Goal: Task Accomplishment & Management: Use online tool/utility

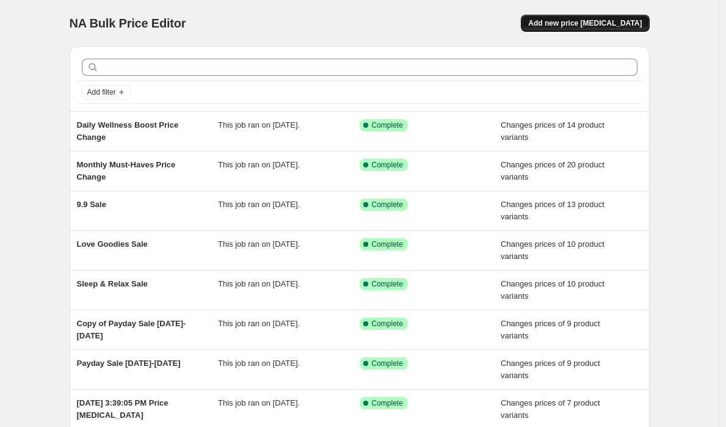
click at [578, 26] on span "Add new price [MEDICAL_DATA]" at bounding box center [585, 23] width 114 height 10
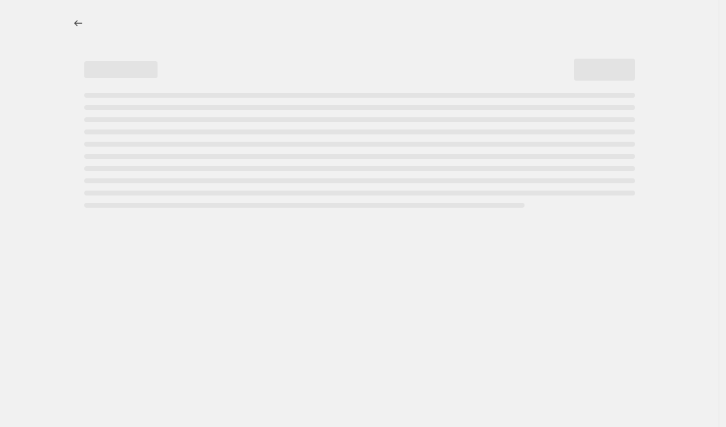
select select "percentage"
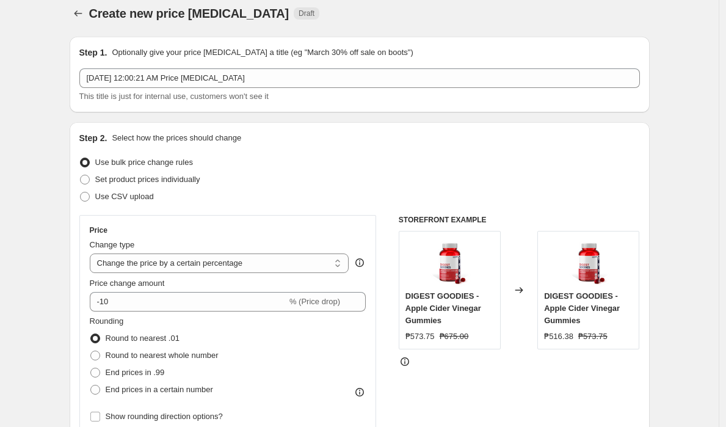
scroll to position [20, 0]
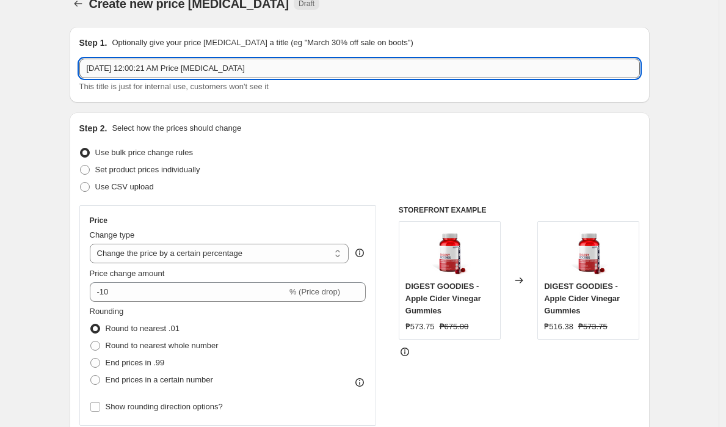
click at [187, 71] on input "Oct 9, 2025, 12:00:21 AM Price change job" at bounding box center [359, 69] width 561 height 20
drag, startPoint x: 186, startPoint y: 70, endPoint x: 48, endPoint y: 70, distance: 138.0
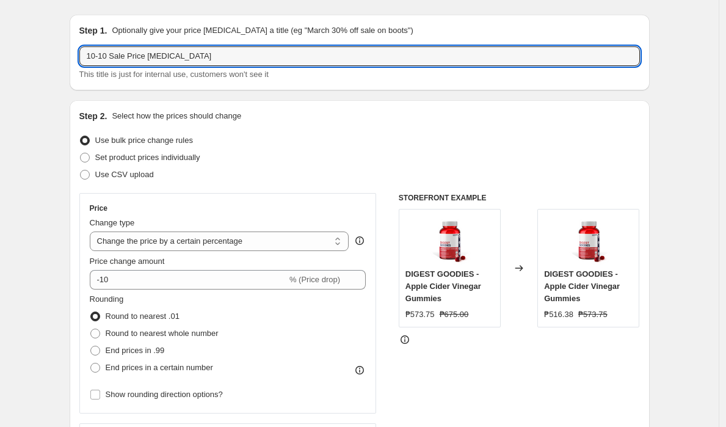
scroll to position [0, 0]
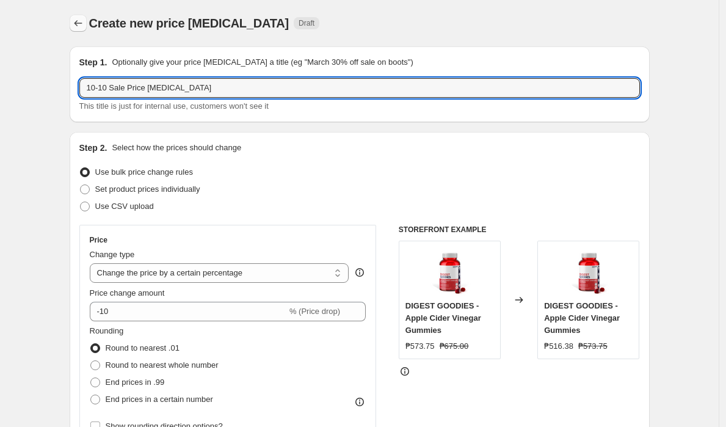
type input "10-10 Sale Price change job"
click at [87, 23] on button "Price change jobs" at bounding box center [78, 23] width 17 height 17
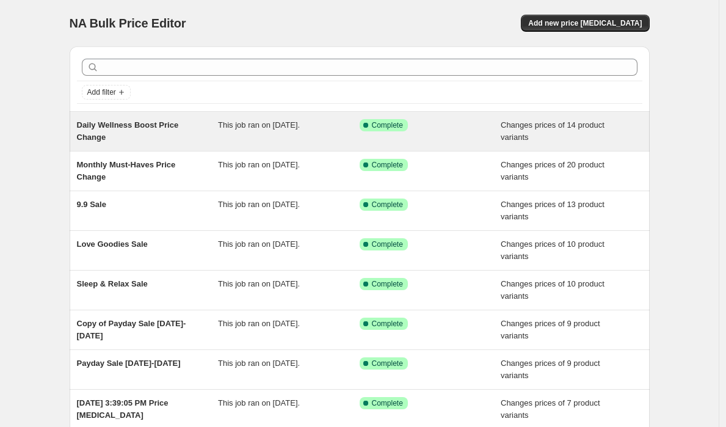
click at [435, 126] on div "Success Complete Complete" at bounding box center [421, 125] width 123 height 12
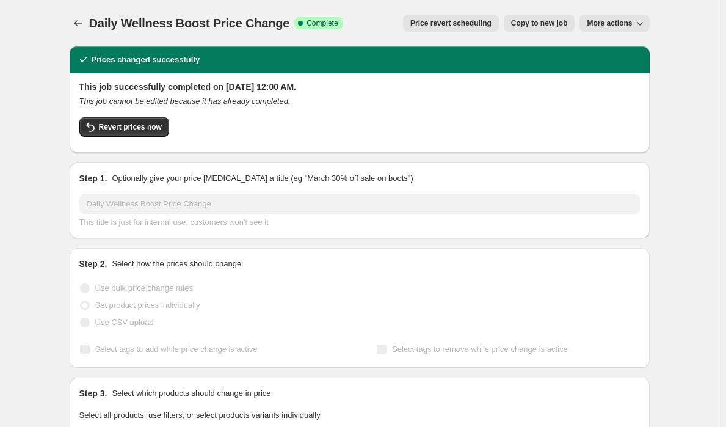
click at [556, 26] on span "Copy to new job" at bounding box center [539, 23] width 57 height 10
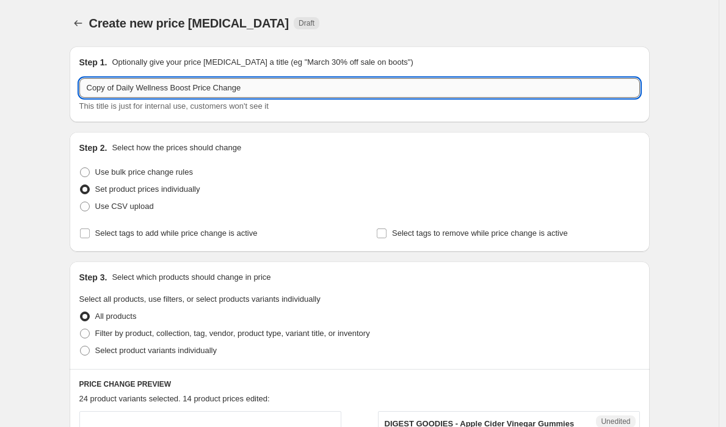
click at [173, 89] on input "Copy of Daily Wellness Boost Price Change" at bounding box center [359, 88] width 561 height 20
drag, startPoint x: 199, startPoint y: 89, endPoint x: 75, endPoint y: 87, distance: 124.6
click at [75, 87] on div "Step 1. Optionally give your price change job a title (eg "March 30% off sale o…" at bounding box center [360, 84] width 580 height 76
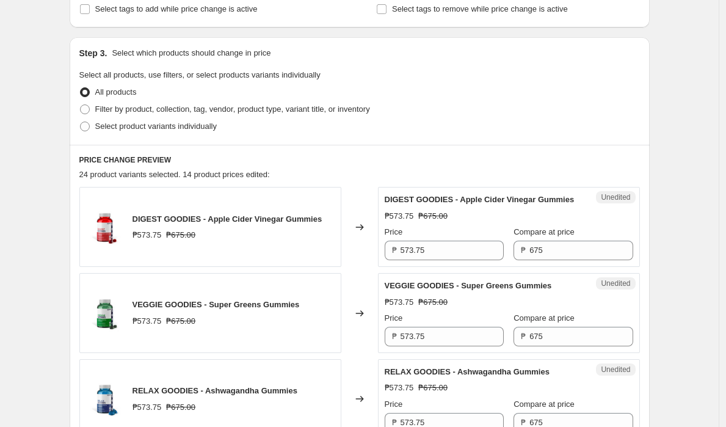
scroll to position [225, 0]
type input "10.10 Sale Price Change"
click at [427, 260] on input "573.75" at bounding box center [452, 250] width 103 height 20
paste input "53.50"
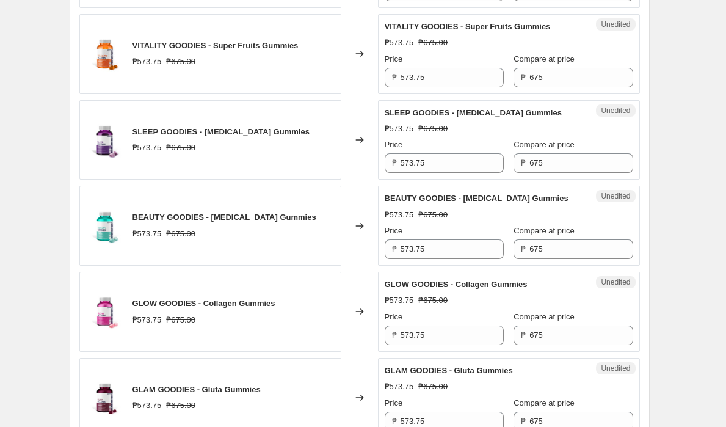
scroll to position [715, 0]
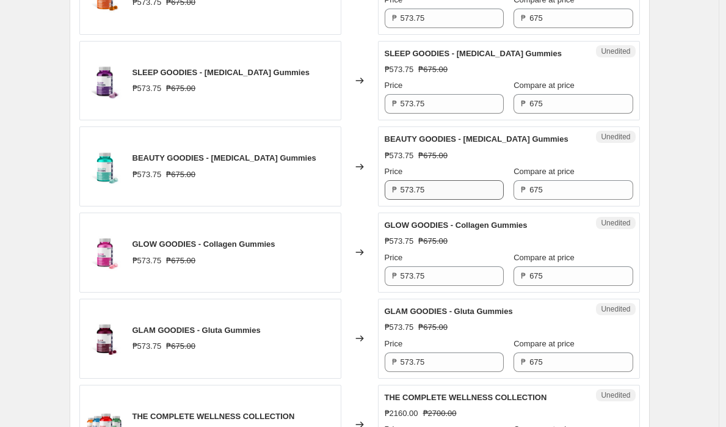
type input "553.50"
click at [446, 195] on input "573.75" at bounding box center [452, 190] width 103 height 20
paste input "53.50"
type input "553.50"
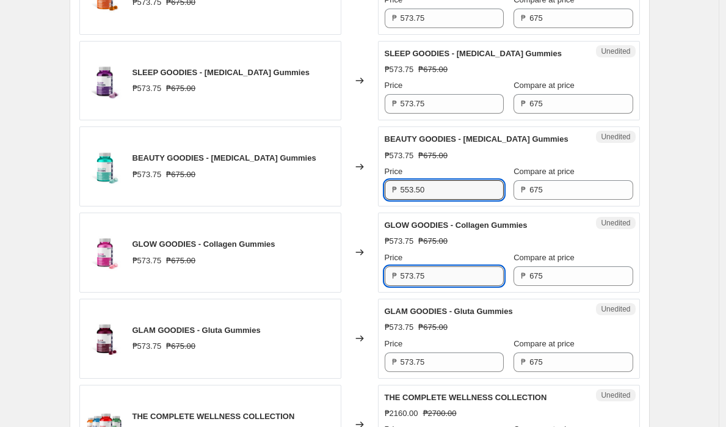
click at [451, 282] on input "573.75" at bounding box center [452, 276] width 103 height 20
paste input "53.50"
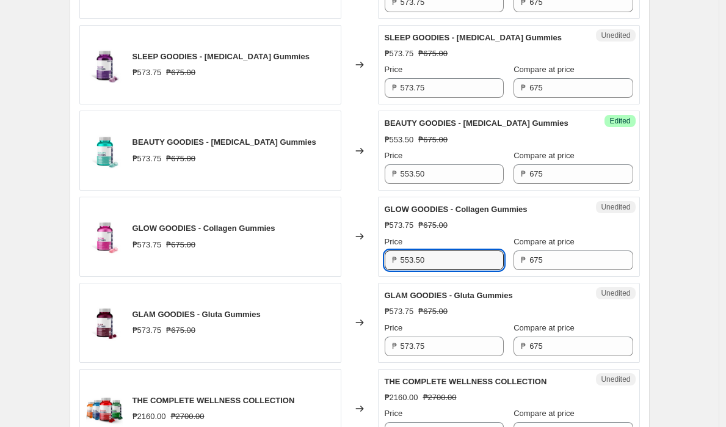
scroll to position [807, 0]
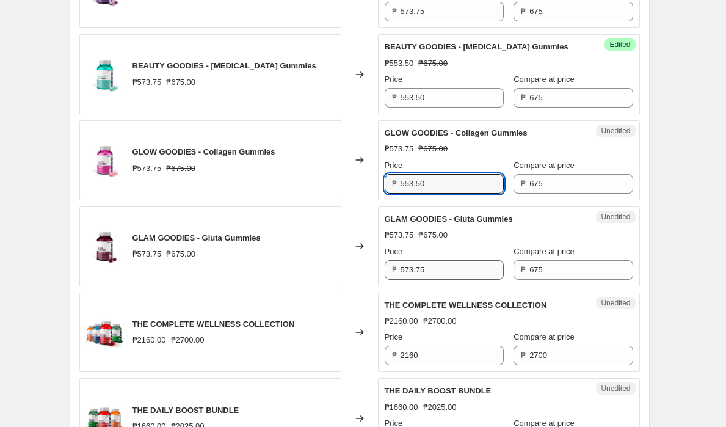
type input "553.50"
click at [449, 280] on input "573.75" at bounding box center [452, 270] width 103 height 20
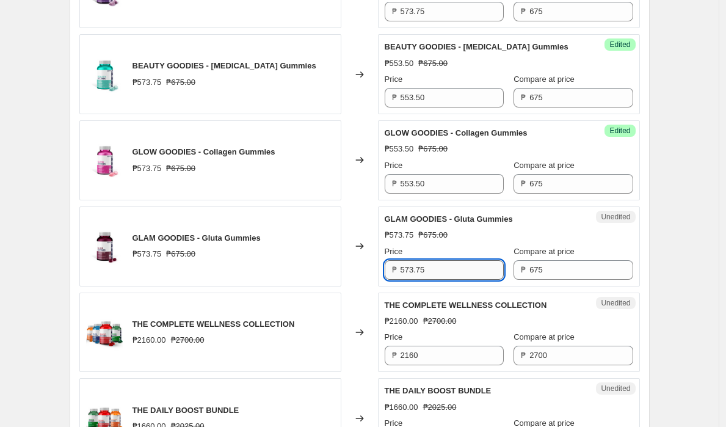
paste input "53.50"
type input "553.50"
click at [471, 258] on div "Price" at bounding box center [444, 252] width 119 height 12
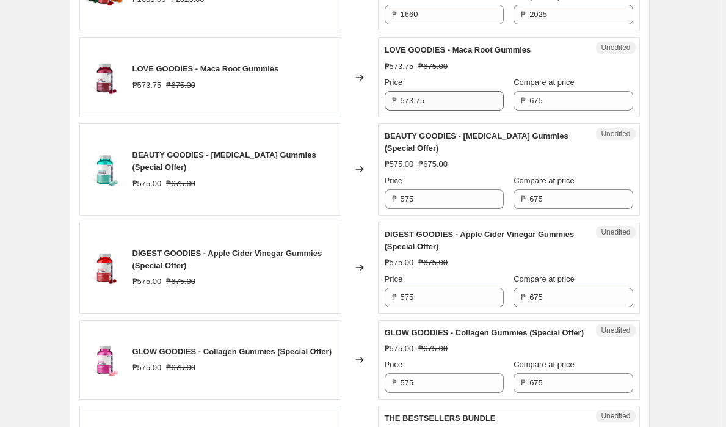
scroll to position [1486, 0]
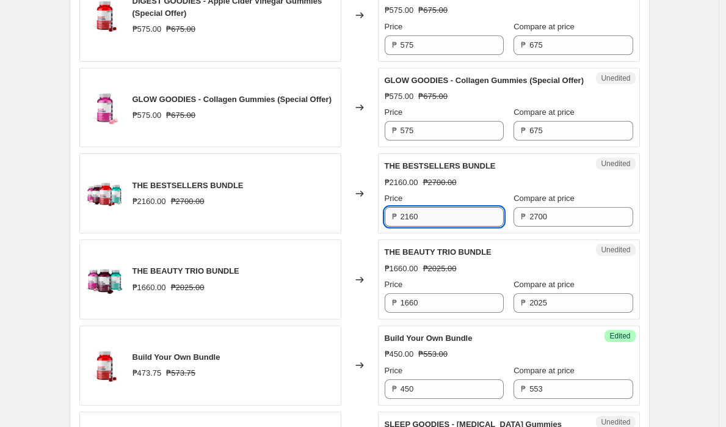
click at [463, 227] on input "2160" at bounding box center [452, 217] width 103 height 20
type input "2025"
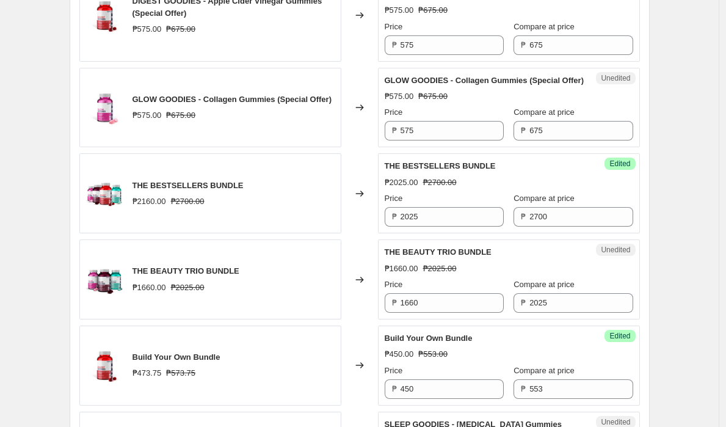
click at [462, 313] on div "Price ₱ 1660" at bounding box center [444, 295] width 119 height 34
click at [465, 313] on input "1660" at bounding box center [452, 303] width 103 height 20
type input "1620"
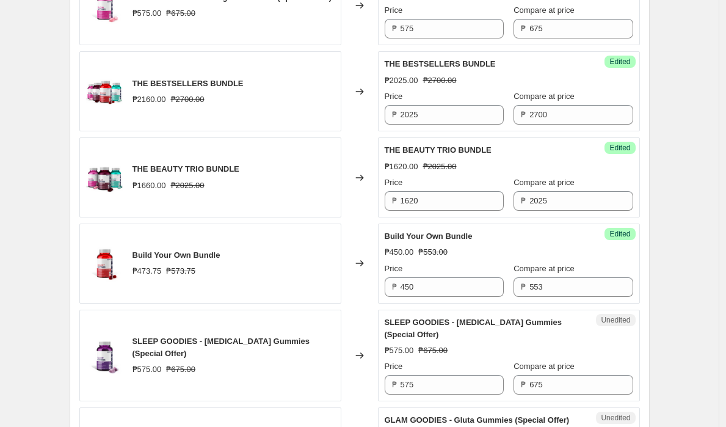
scroll to position [1609, 0]
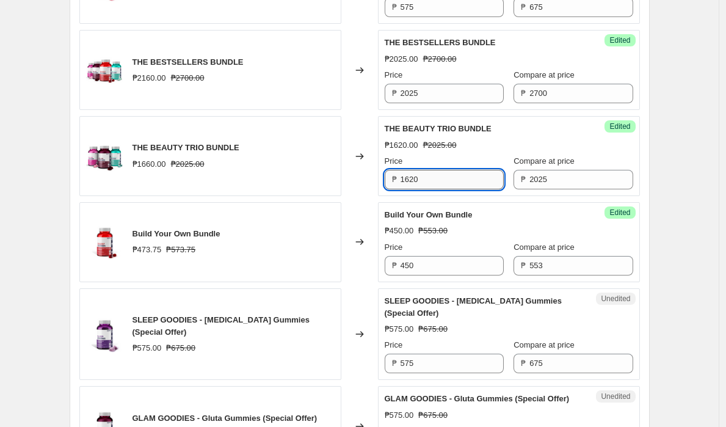
click at [463, 189] on input "1620" at bounding box center [452, 180] width 103 height 20
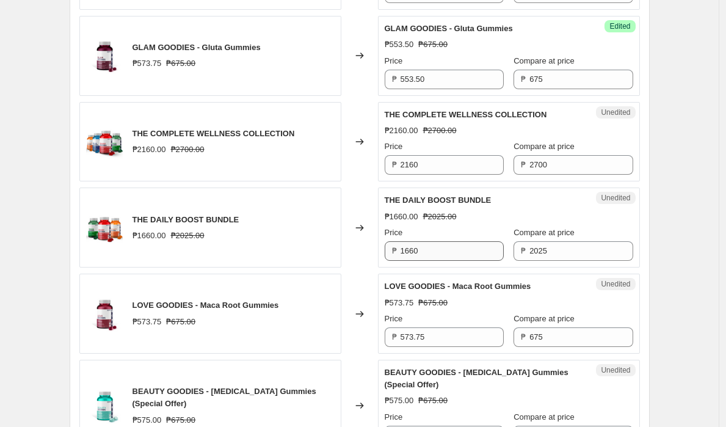
scroll to position [991, 0]
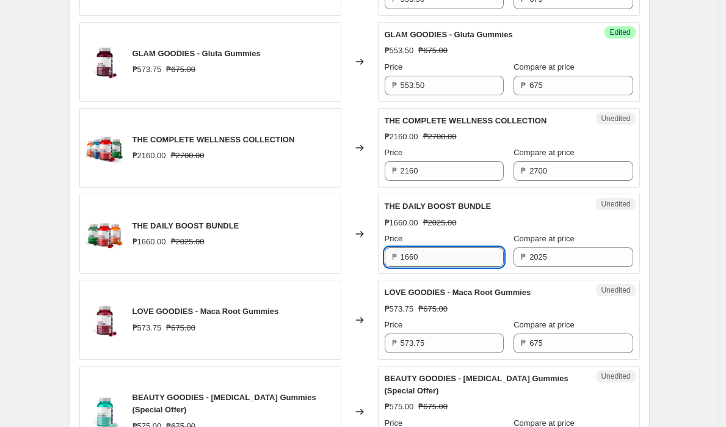
click at [459, 267] on input "1660" at bounding box center [452, 257] width 103 height 20
paste input "2"
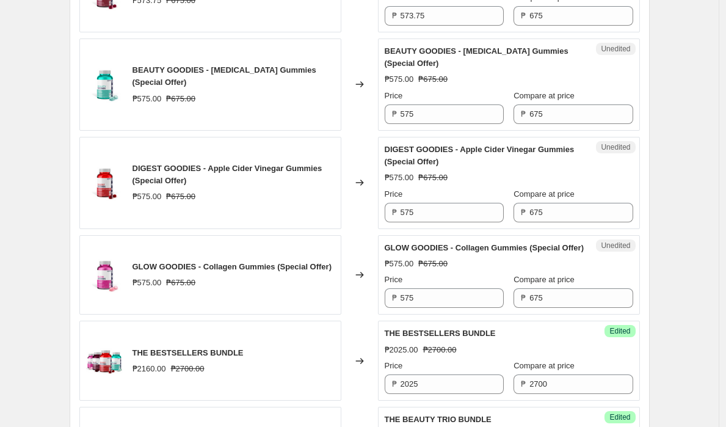
scroll to position [1410, 0]
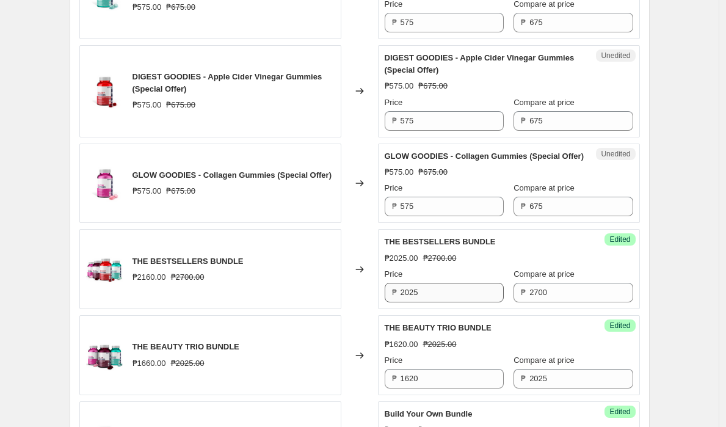
type input "1620"
click at [450, 302] on input "2025" at bounding box center [452, 293] width 103 height 20
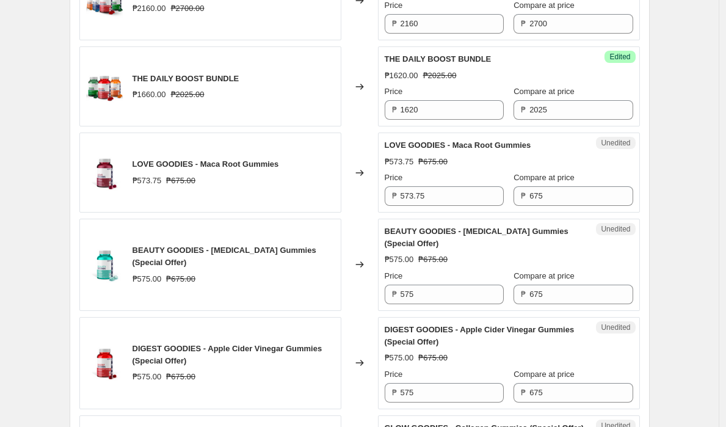
scroll to position [1037, 0]
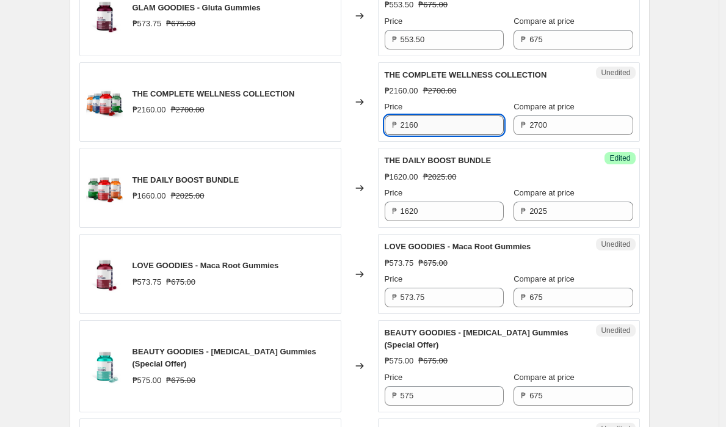
click at [458, 135] on input "2160" at bounding box center [452, 125] width 103 height 20
paste input "025"
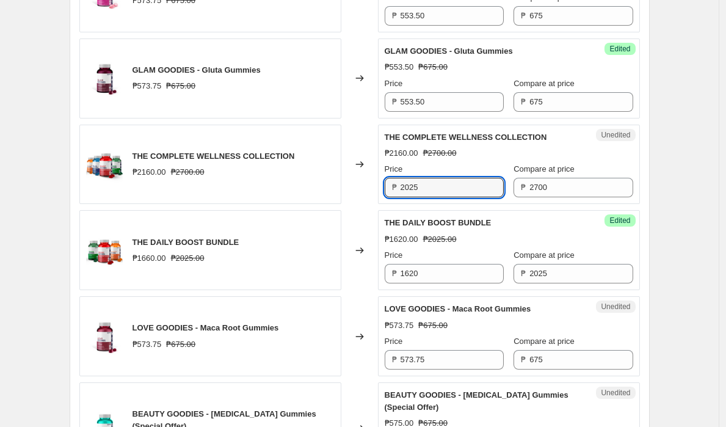
scroll to position [914, 0]
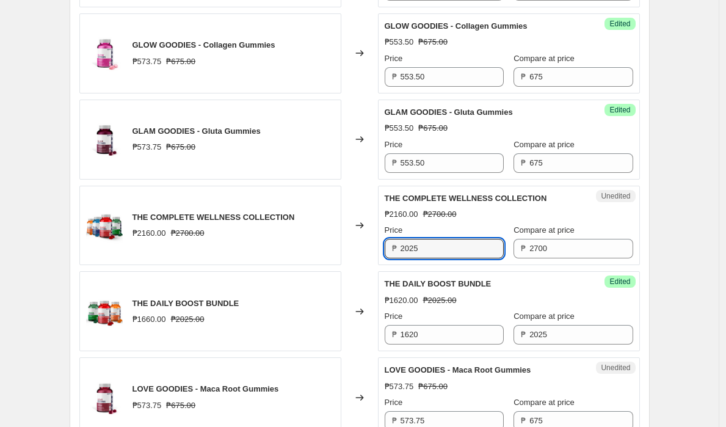
type input "2025"
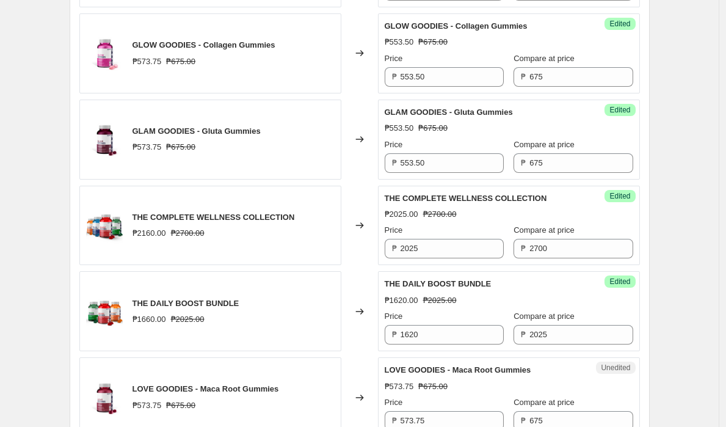
click at [716, 114] on div "Create new price change job. This page is ready Create new price change job Dra…" at bounding box center [359, 285] width 719 height 2399
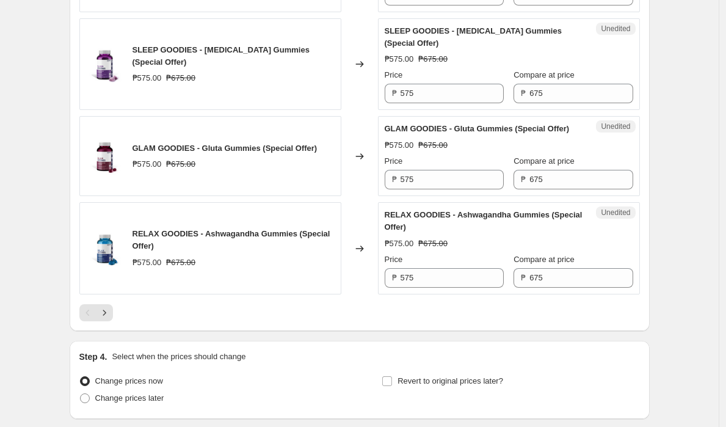
scroll to position [1886, 0]
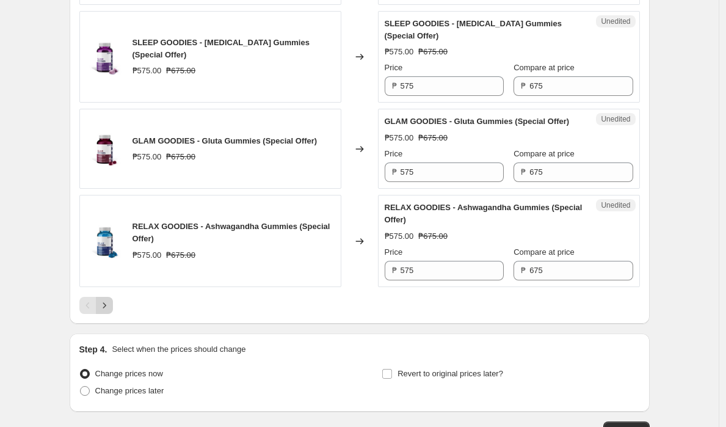
click at [111, 311] on icon "Next" at bounding box center [104, 305] width 12 height 12
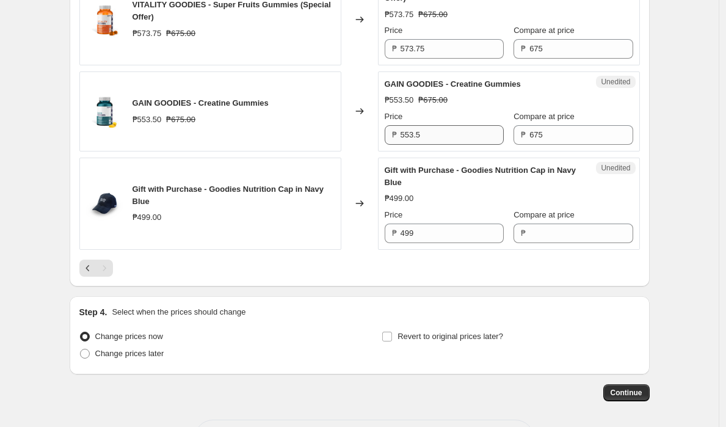
scroll to position [584, 0]
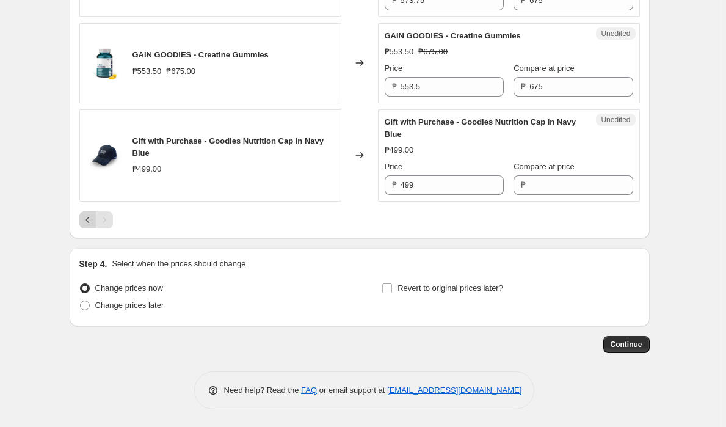
click at [92, 224] on icon "Previous" at bounding box center [88, 220] width 12 height 12
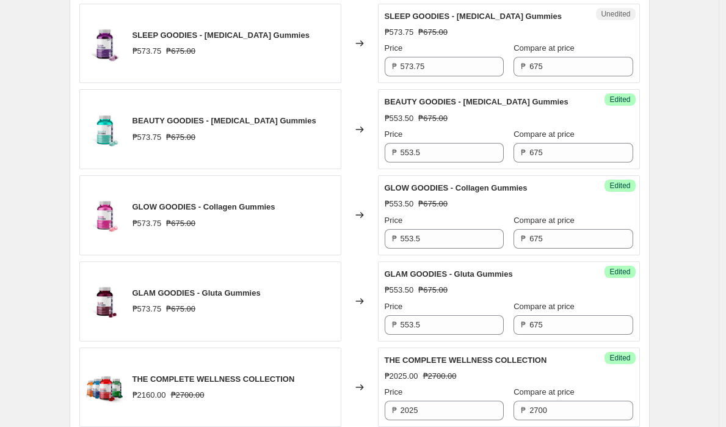
scroll to position [383, 0]
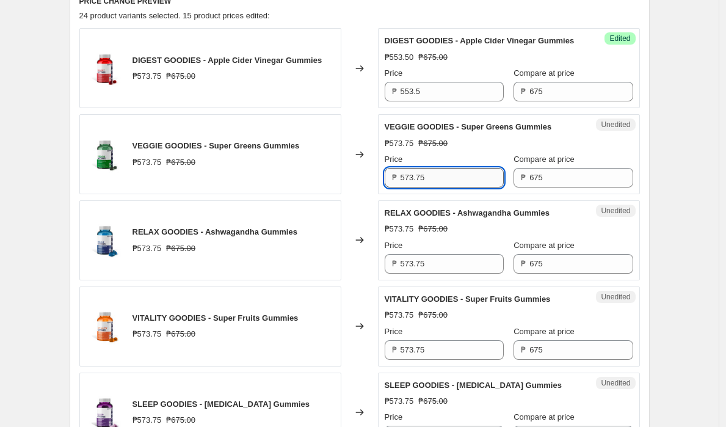
click at [439, 187] on input "573.75" at bounding box center [452, 178] width 103 height 20
paste input "67.00"
type input "567.00"
click at [462, 274] on input "573.75" at bounding box center [452, 264] width 103 height 20
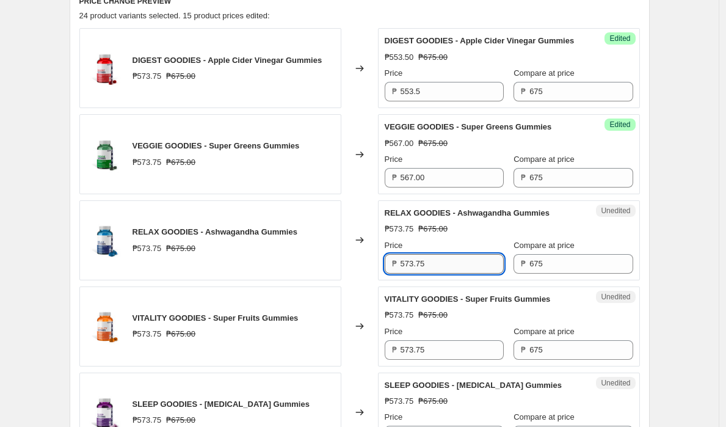
paste input "67.00"
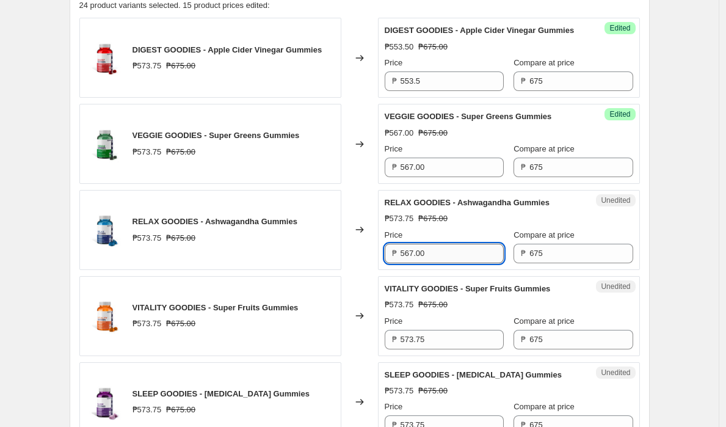
scroll to position [406, 0]
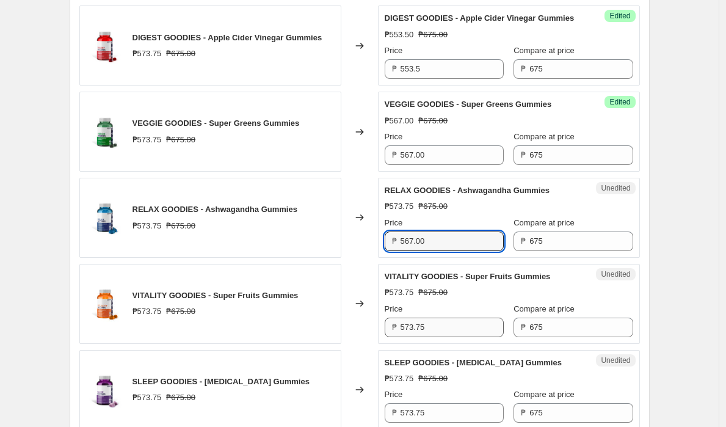
type input "567.00"
click at [466, 337] on input "573.75" at bounding box center [452, 328] width 103 height 20
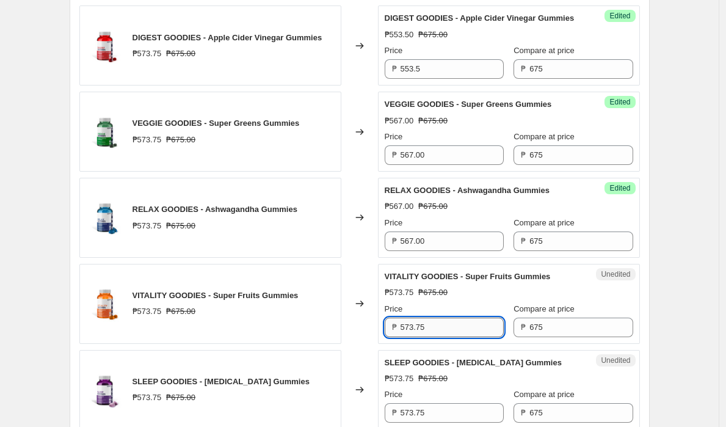
paste input "67.00"
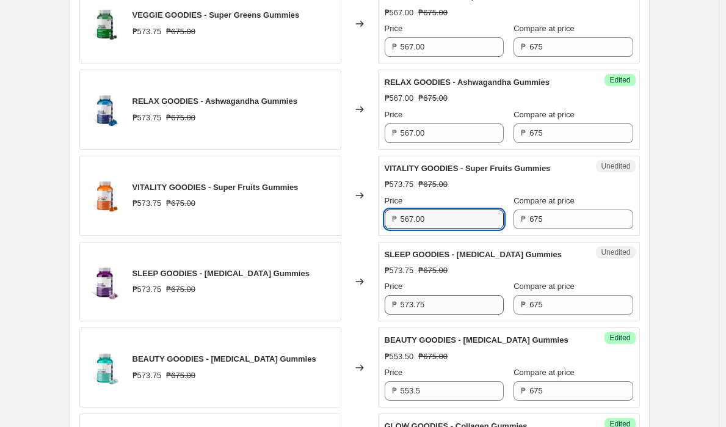
type input "567.00"
click at [460, 315] on input "573.75" at bounding box center [452, 305] width 103 height 20
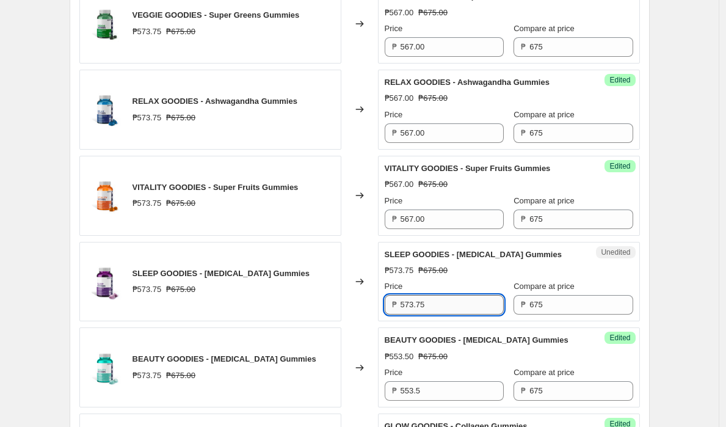
paste input "67.00"
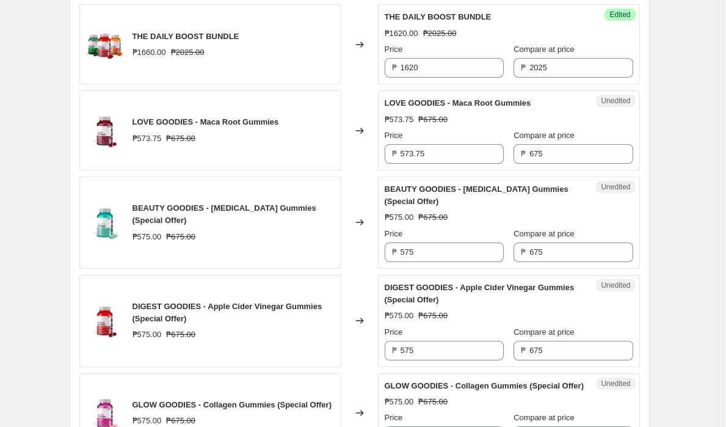
scroll to position [1189, 0]
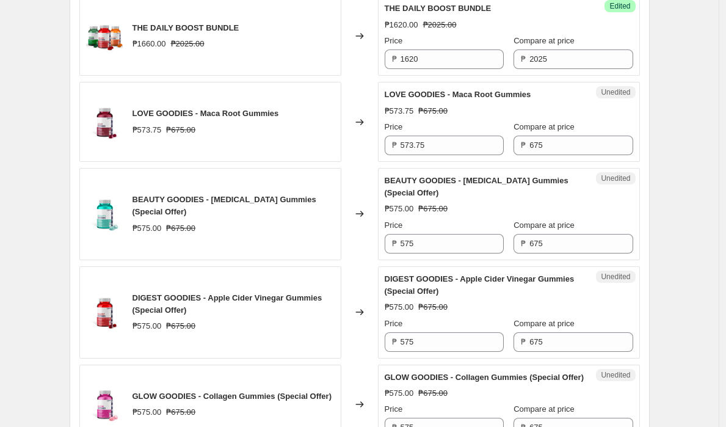
type input "567.00"
click at [457, 162] on div "Unedited LOVE GOODIES - Maca Root Gummies ₱573.75 ₱675.00 Price ₱ 573.75 Compar…" at bounding box center [509, 122] width 262 height 80
click at [457, 155] on input "573.75" at bounding box center [452, 146] width 103 height 20
paste input "67.00"
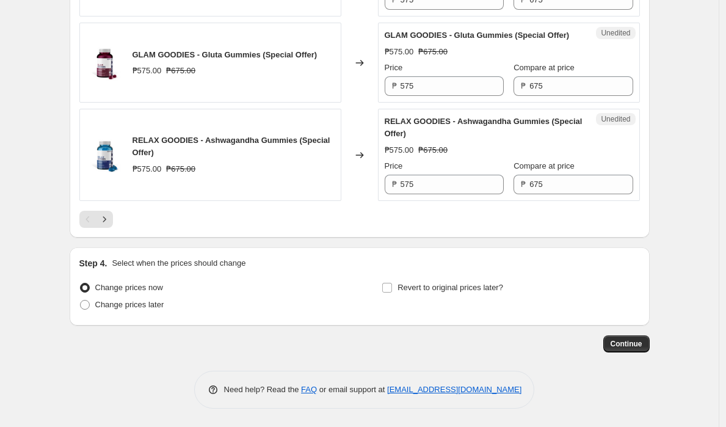
scroll to position [2009, 0]
type input "567.00"
click at [111, 222] on icon "Next" at bounding box center [104, 219] width 12 height 12
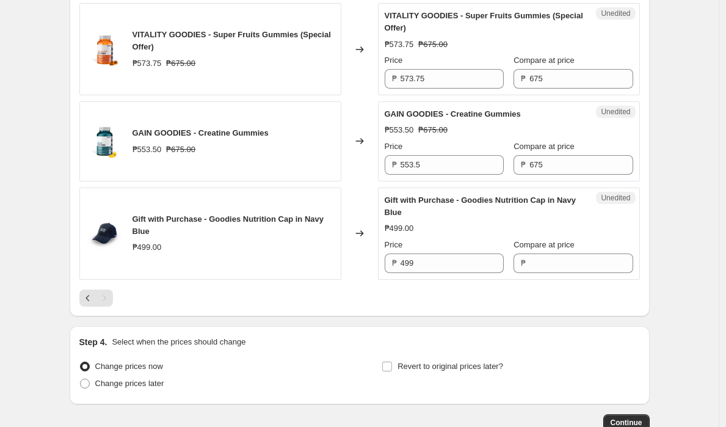
scroll to position [584, 0]
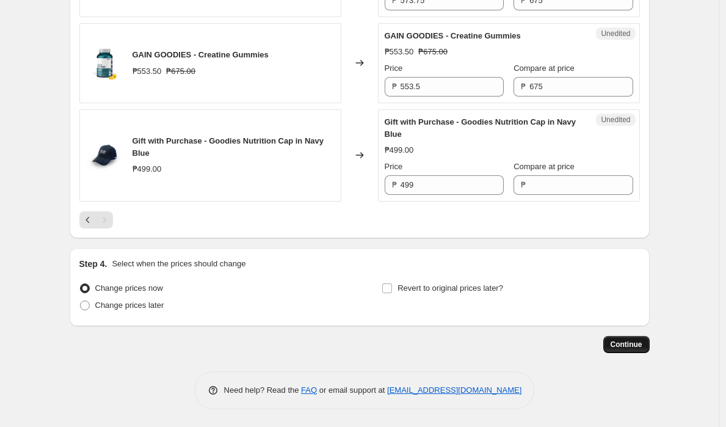
click at [636, 340] on span "Continue" at bounding box center [627, 345] width 32 height 10
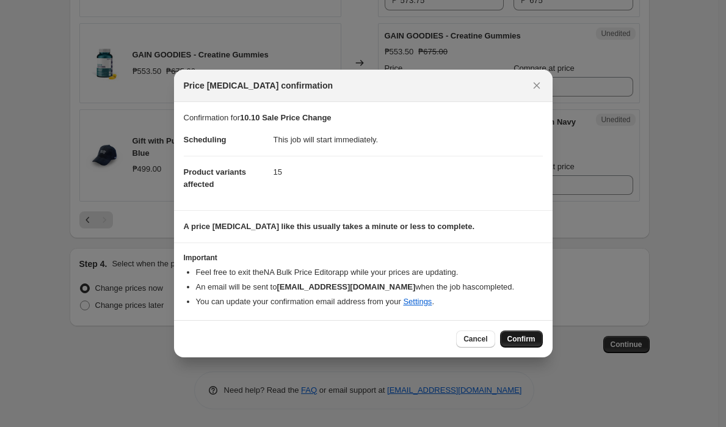
click at [509, 338] on span "Confirm" at bounding box center [521, 339] width 28 height 10
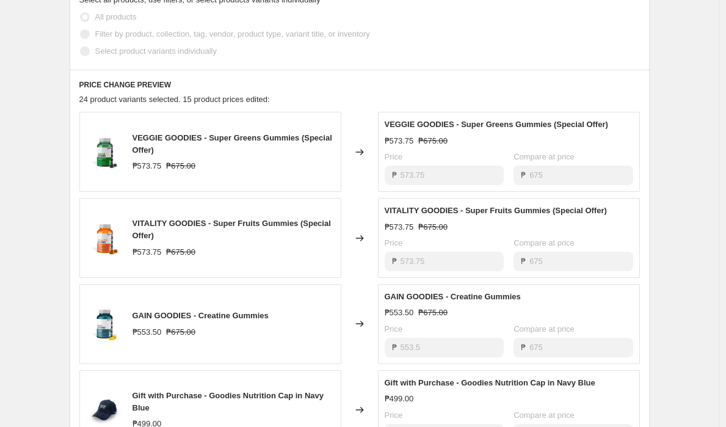
scroll to position [561, 0]
